Goal: Task Accomplishment & Management: Book appointment/travel/reservation

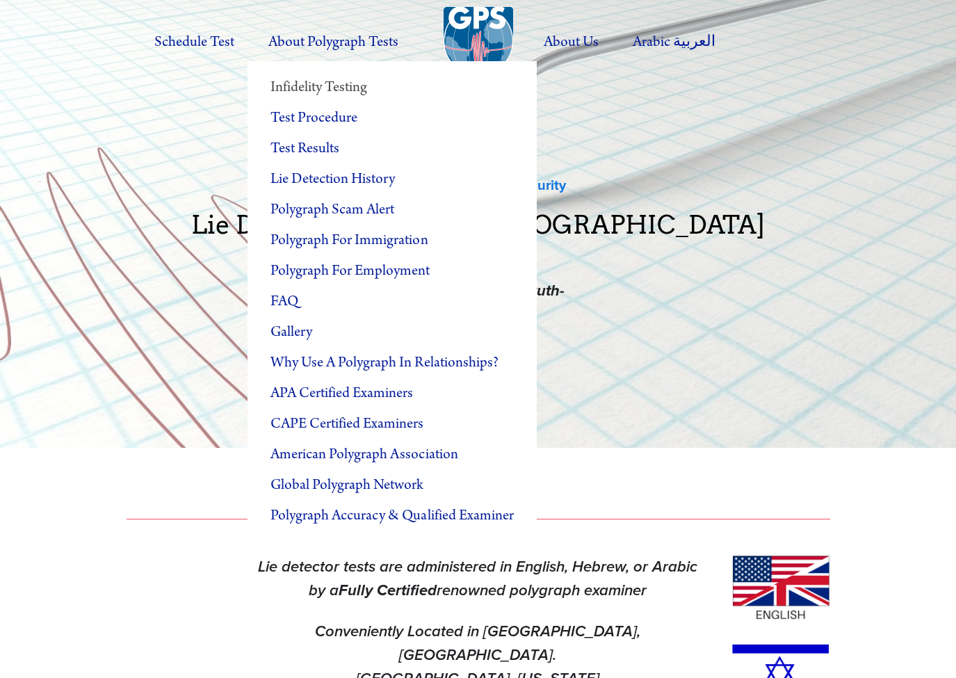
click at [338, 86] on link "Infidelity Testing" at bounding box center [391, 87] width 289 height 31
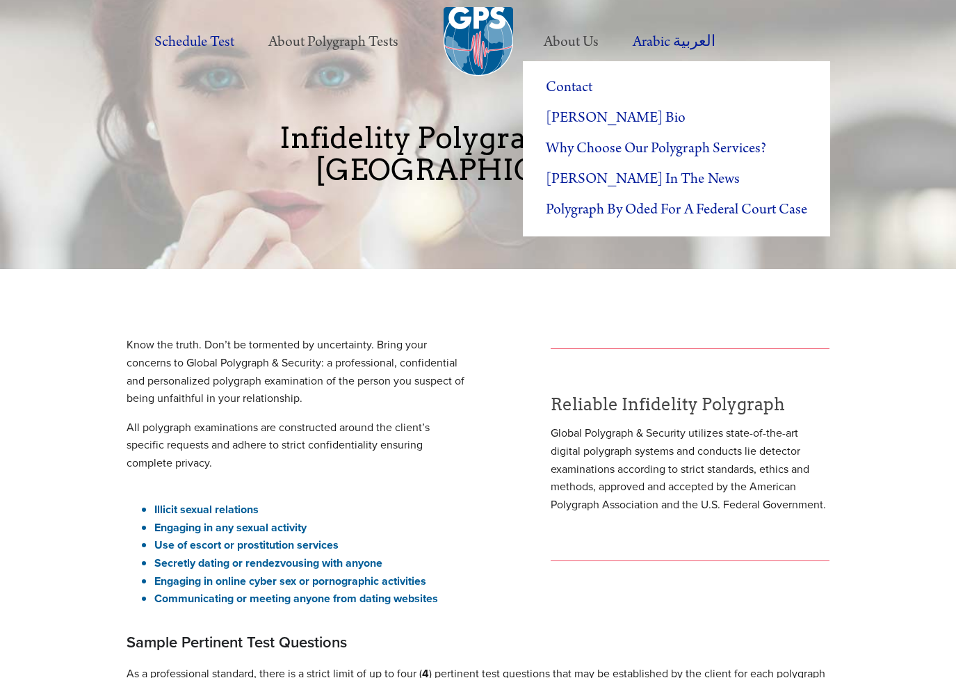
click at [580, 42] on label "About Us" at bounding box center [570, 42] width 85 height 38
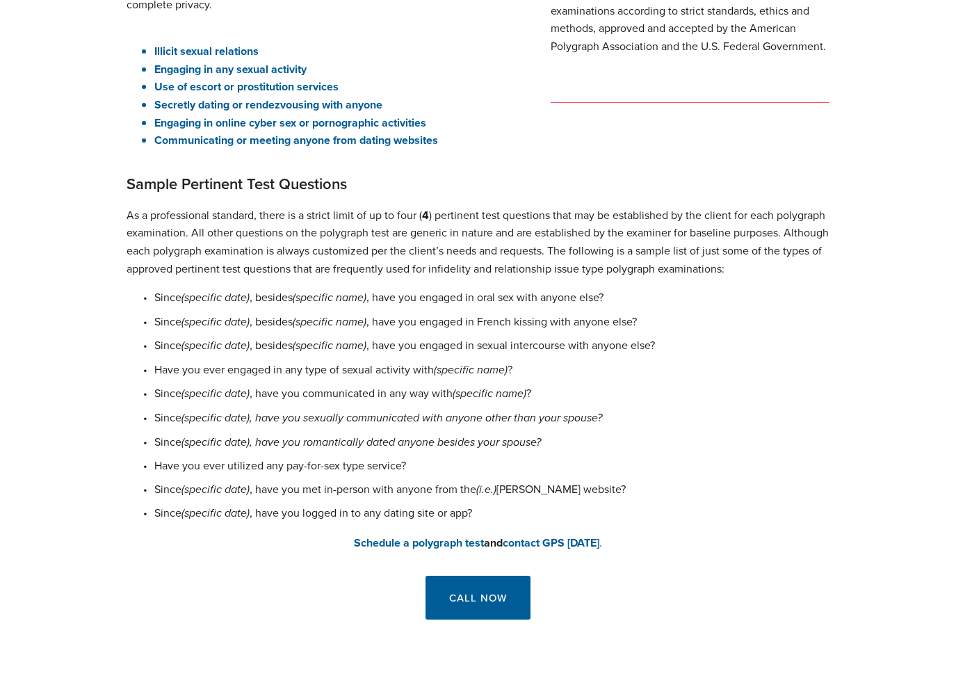
scroll to position [717, 0]
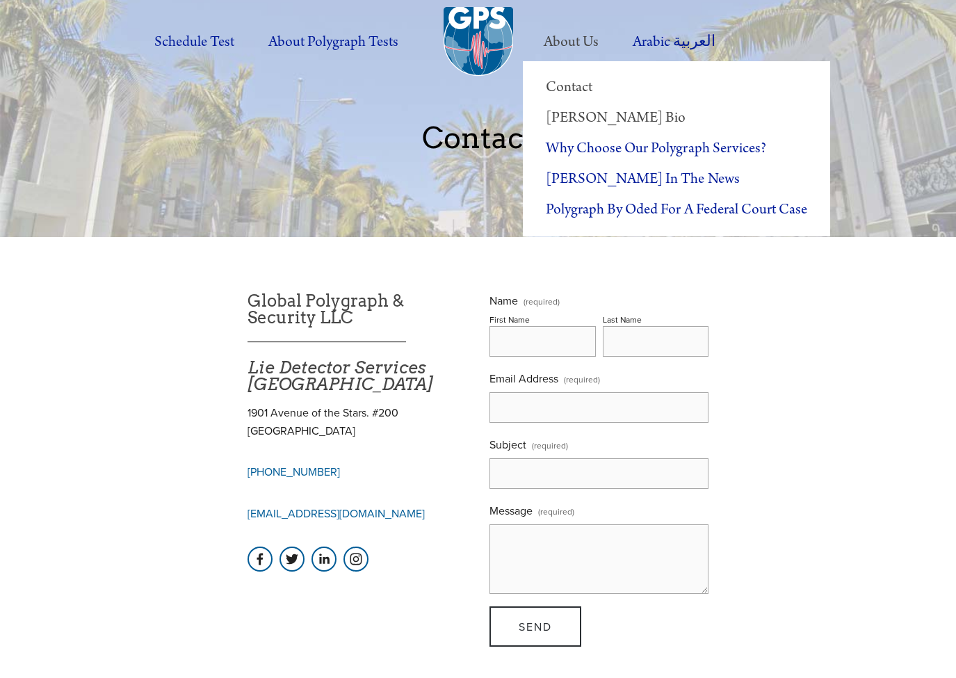
click at [615, 123] on link "[PERSON_NAME] Bio" at bounding box center [676, 118] width 307 height 31
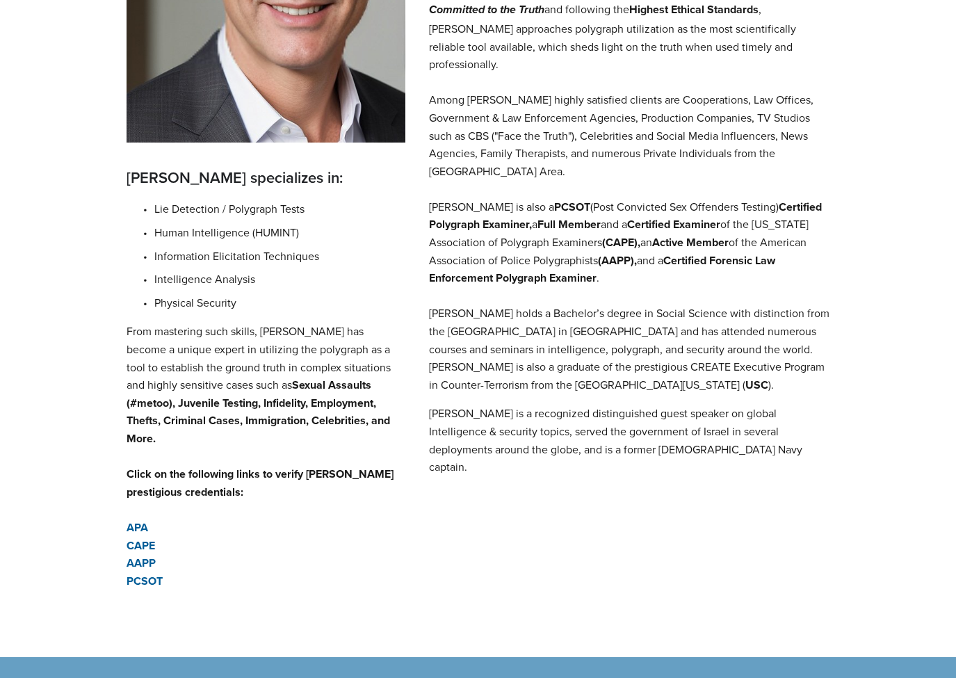
scroll to position [503, 0]
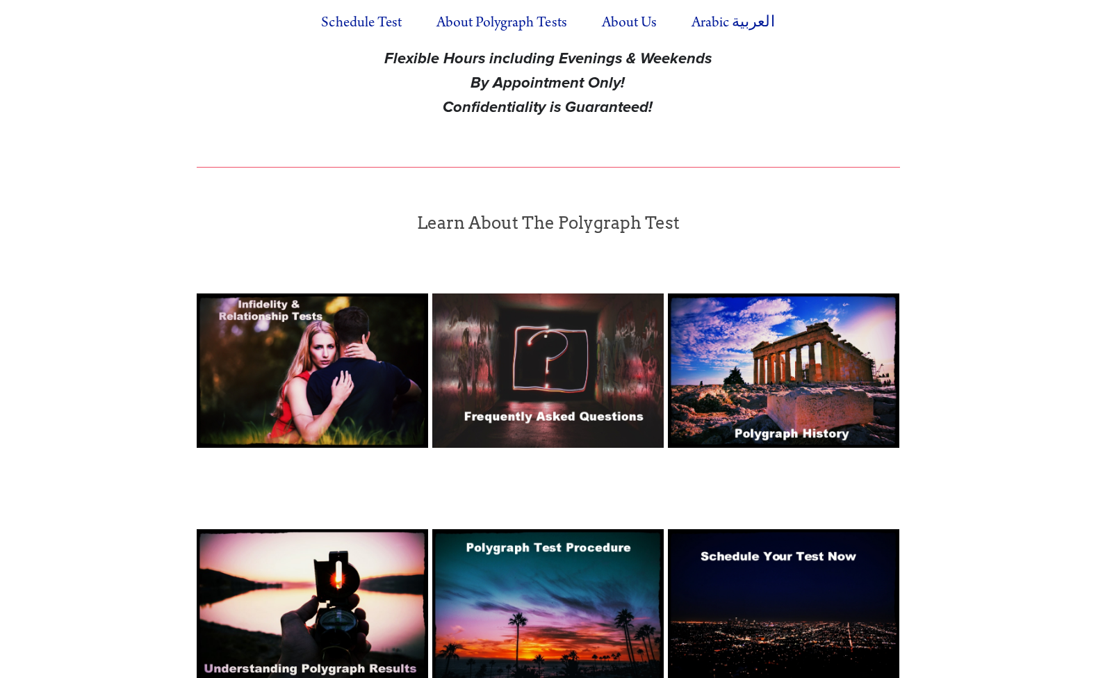
scroll to position [776, 0]
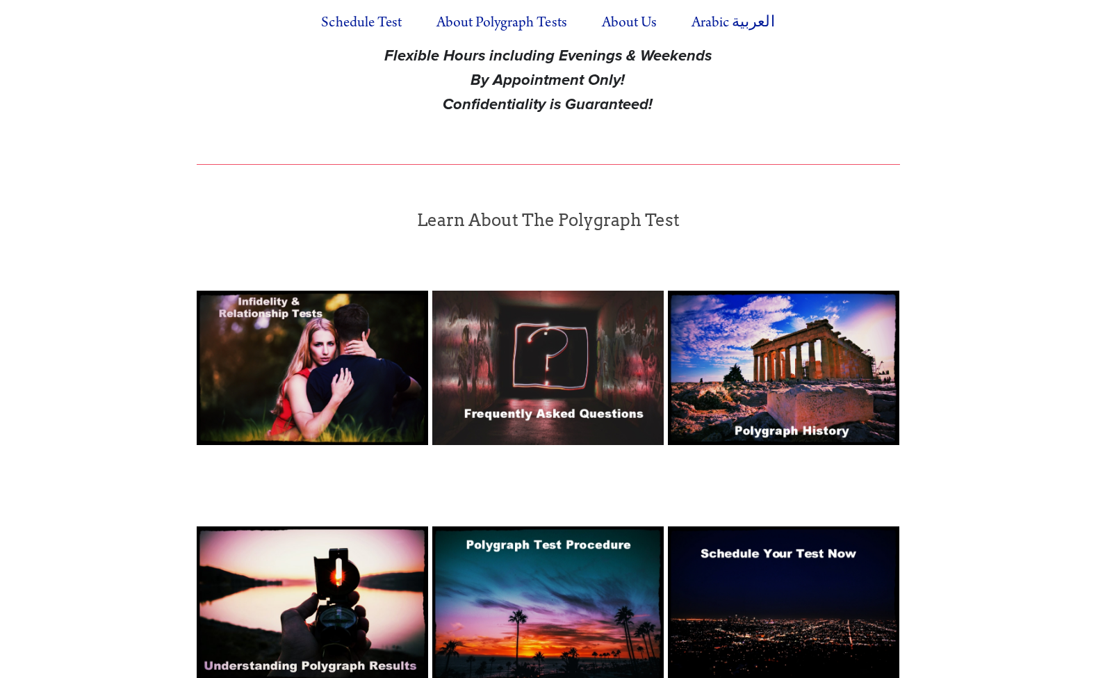
click at [603, 346] on img at bounding box center [547, 368] width 231 height 154
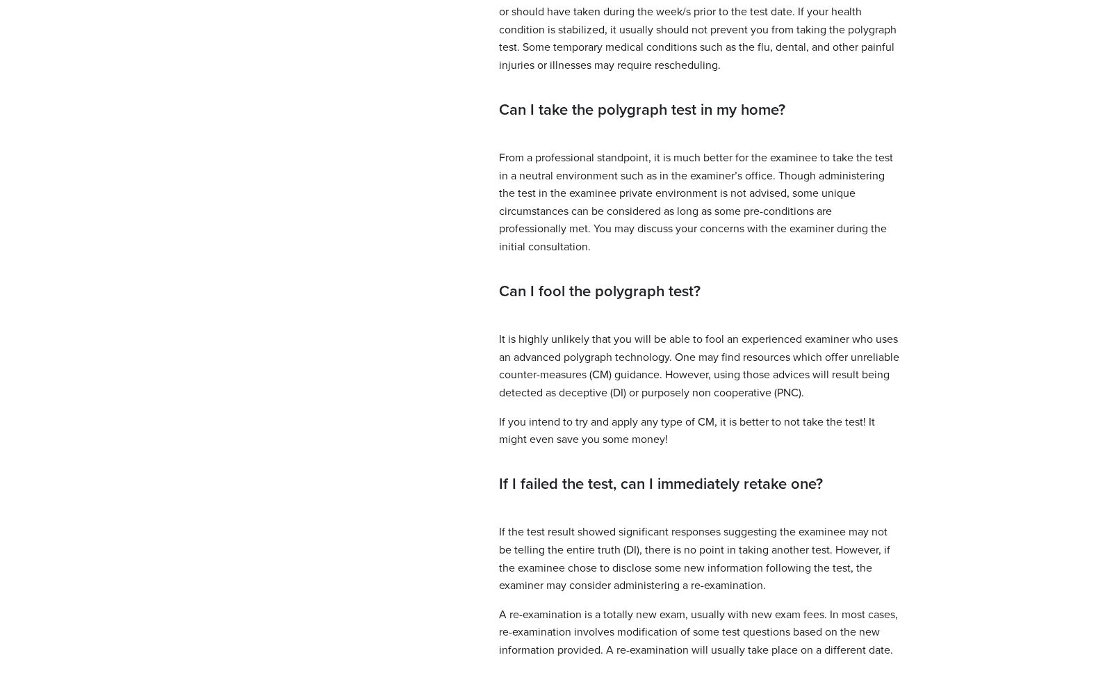
scroll to position [1415, 0]
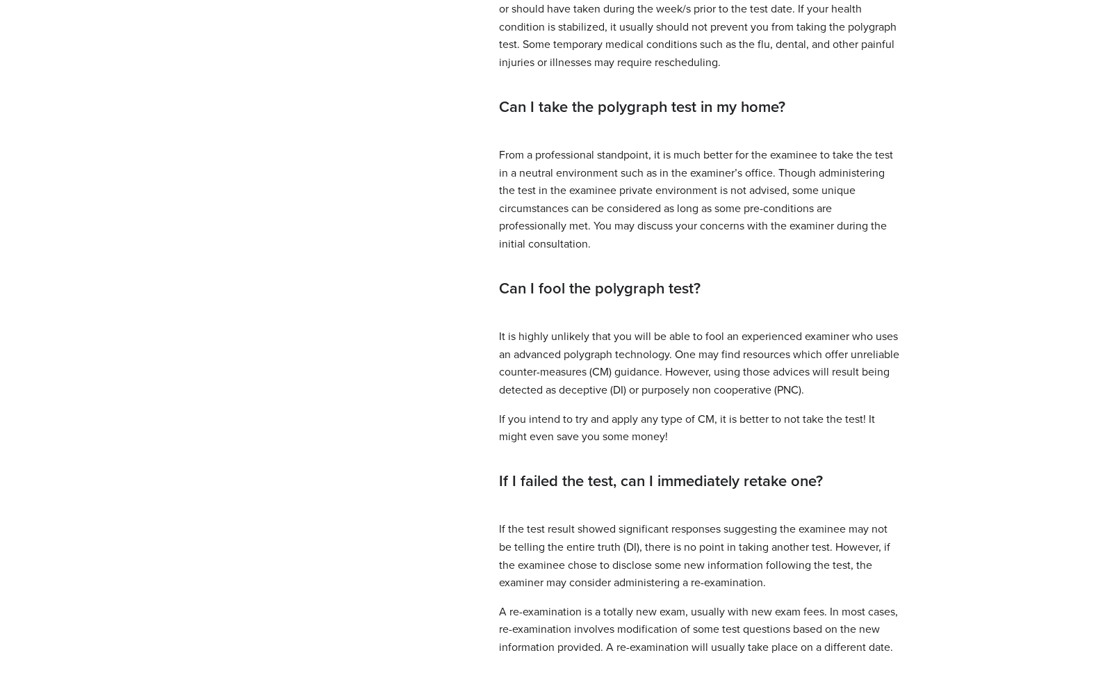
click at [976, 155] on div "All you need to know about Polygrpah Frequently Asked Questions FAQ What is the…" at bounding box center [548, 183] width 1096 height 3197
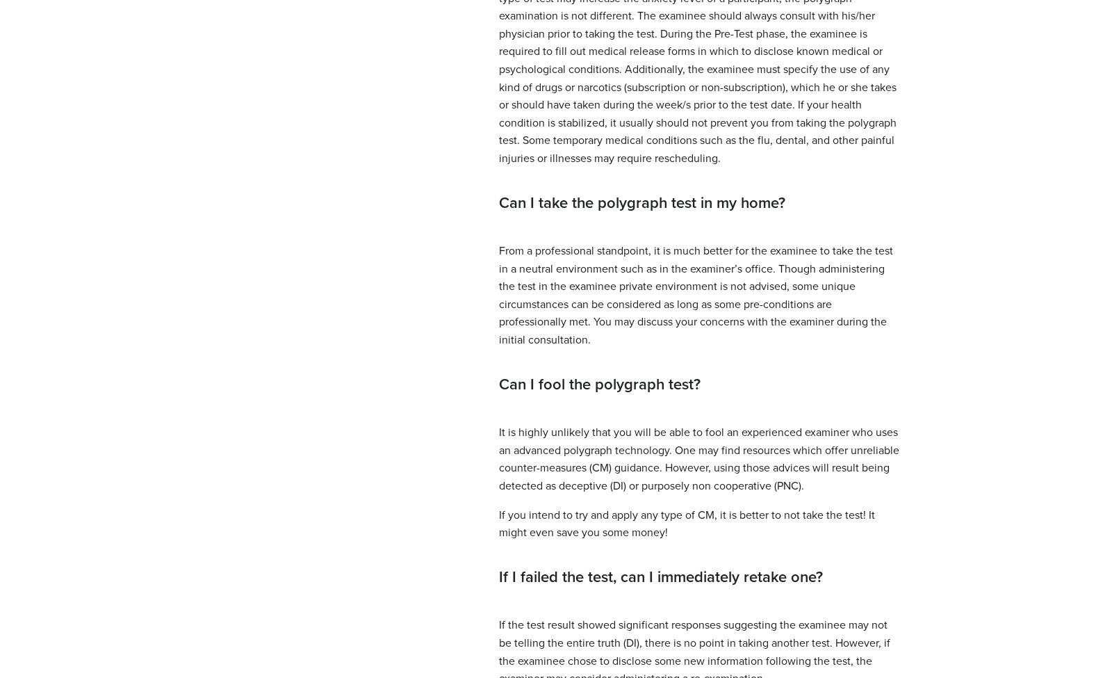
scroll to position [0, 0]
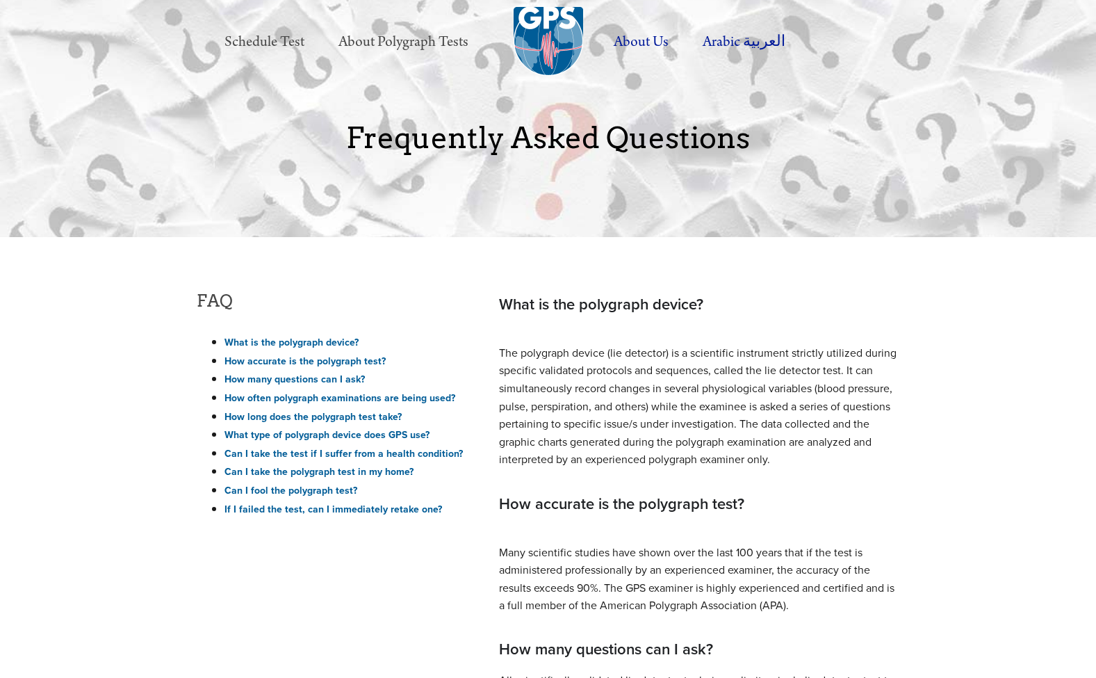
click at [266, 28] on link "Schedule Test" at bounding box center [264, 42] width 111 height 38
